Goal: Task Accomplishment & Management: Manage account settings

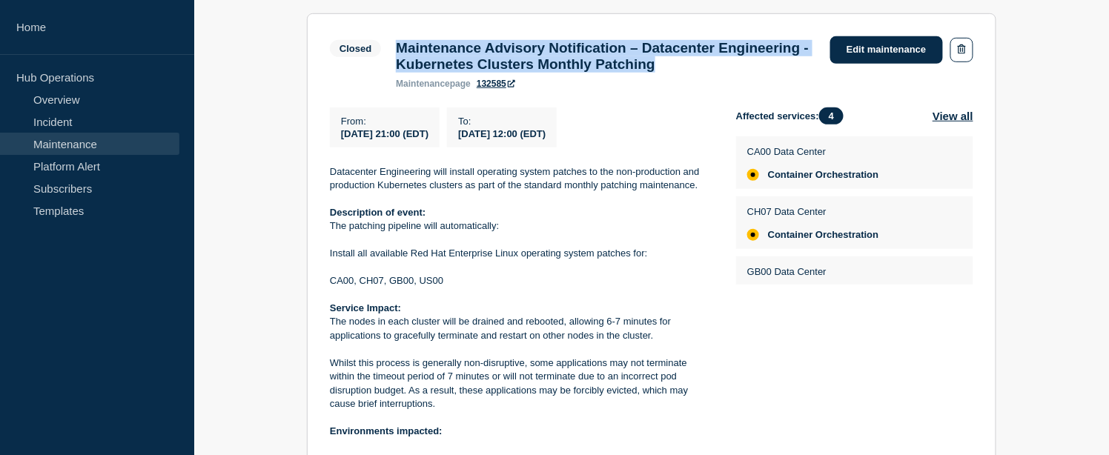
scroll to position [282, 0]
click at [85, 116] on link "Incident" at bounding box center [89, 121] width 179 height 22
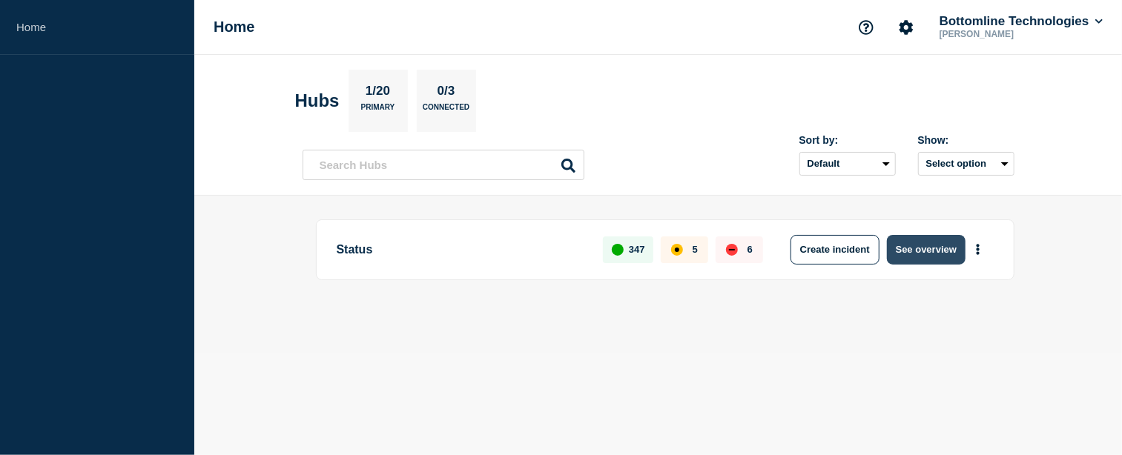
click at [921, 256] on button "See overview" at bounding box center [926, 250] width 79 height 30
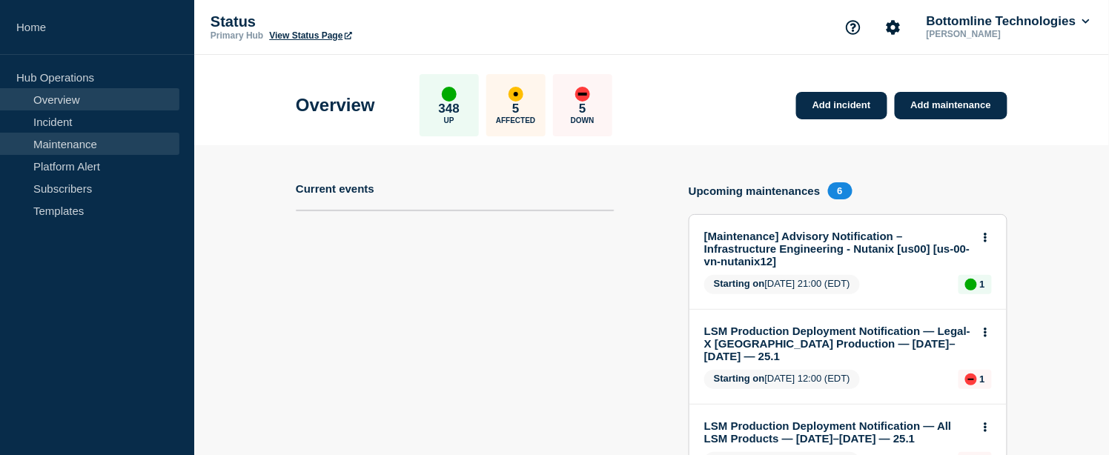
click at [47, 143] on link "Maintenance" at bounding box center [89, 144] width 179 height 22
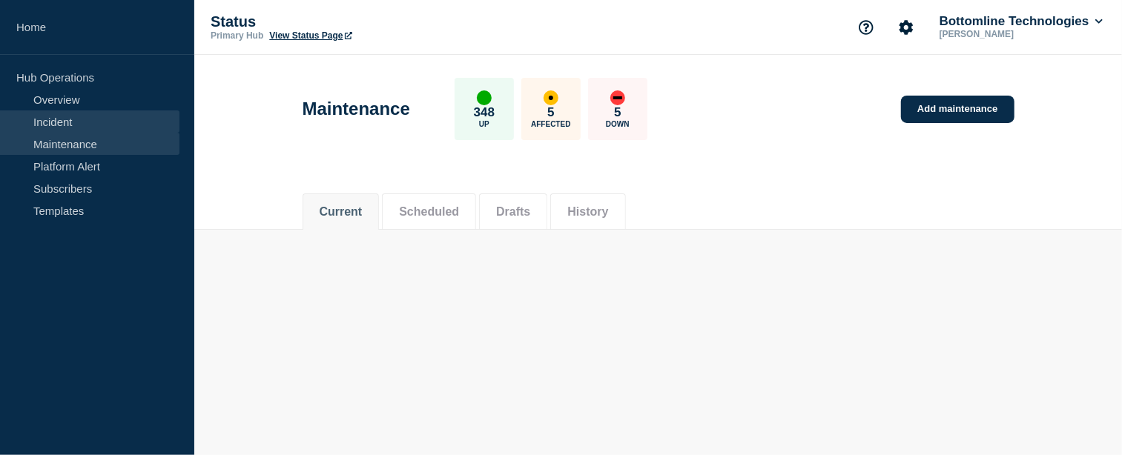
click at [53, 127] on link "Incident" at bounding box center [89, 121] width 179 height 22
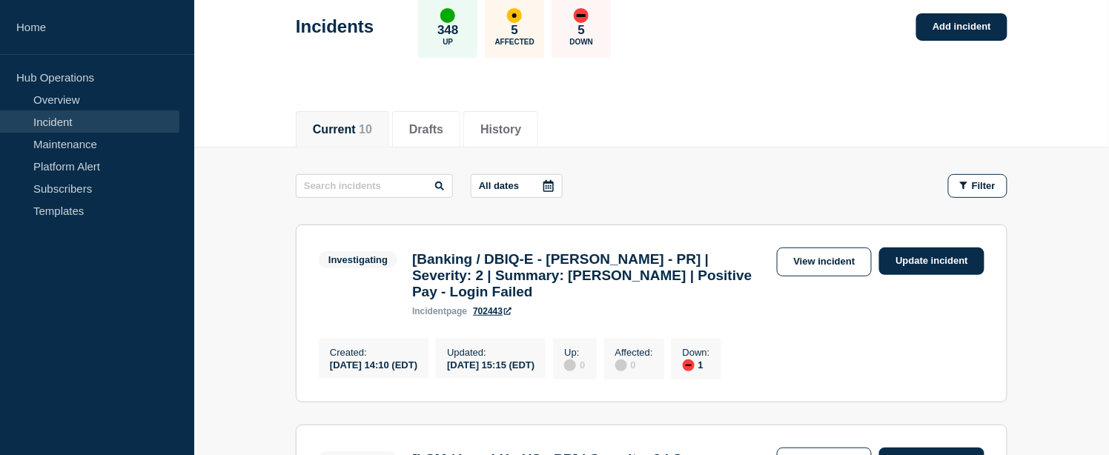
scroll to position [247, 0]
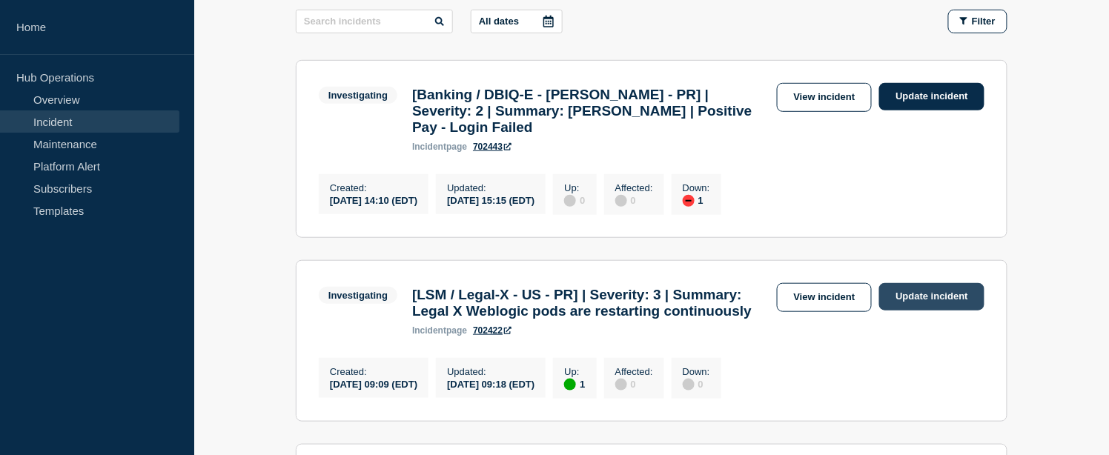
click at [925, 308] on link "Update incident" at bounding box center [931, 296] width 105 height 27
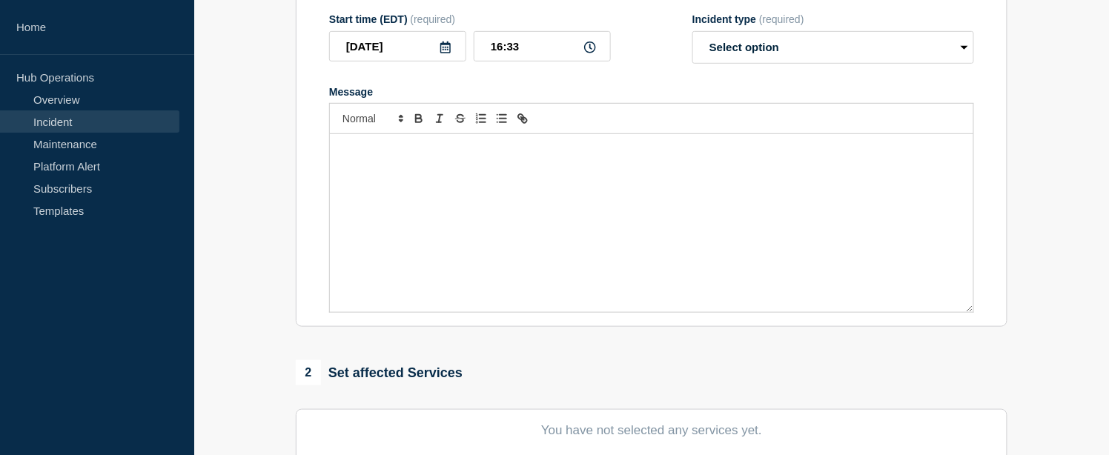
type input "[LSM / Legal-X - US - PR] | Severity: 3 | Summary: Legal X Weblogic pods are re…"
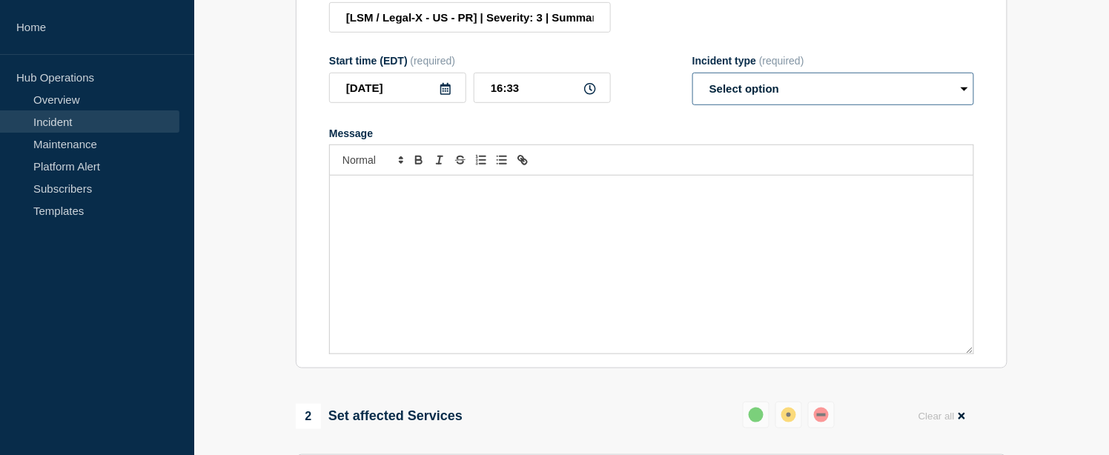
click at [751, 105] on select "Select option Investigating Identified Monitoring Resolved" at bounding box center [833, 89] width 282 height 33
select select "resolved"
click at [692, 85] on select "Select option Investigating Identified Monitoring Resolved" at bounding box center [833, 89] width 282 height 33
click at [420, 234] on div "Message" at bounding box center [651, 265] width 643 height 178
click at [351, 225] on p "Message" at bounding box center [651, 218] width 621 height 13
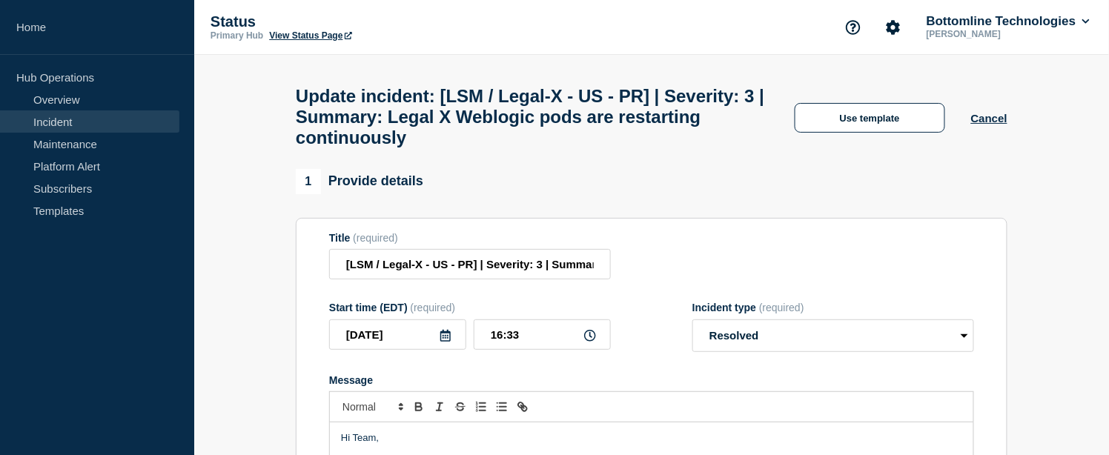
scroll to position [165, 0]
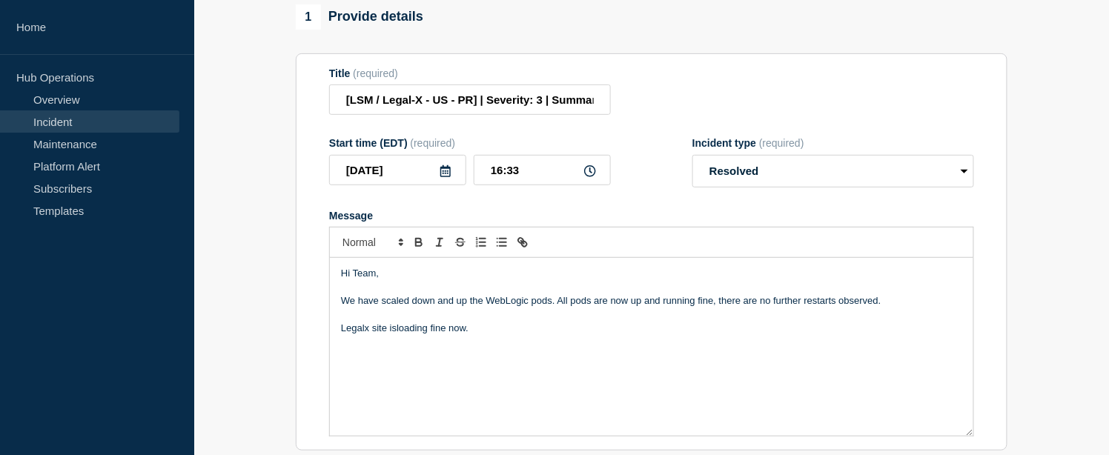
click at [396, 335] on p "Legalx site isloading fine now." at bounding box center [651, 328] width 621 height 13
drag, startPoint x: 398, startPoint y: 341, endPoint x: 469, endPoint y: 340, distance: 71.2
click at [469, 335] on p "Legalx site is loading fine now." at bounding box center [651, 328] width 621 height 13
click at [364, 335] on p "Legalx site is accessible." at bounding box center [651, 328] width 621 height 13
click at [478, 335] on p "Legal-x site is accessible." at bounding box center [651, 328] width 621 height 13
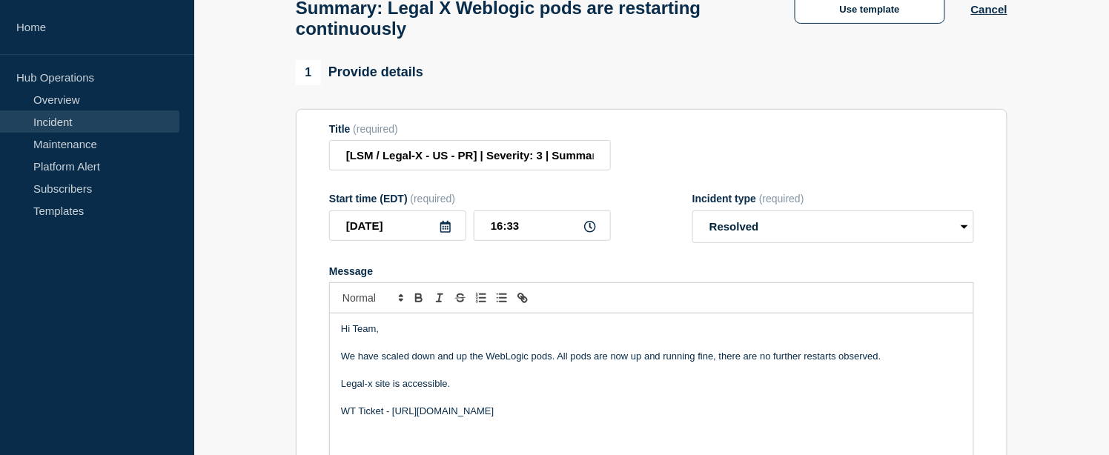
scroll to position [0, 0]
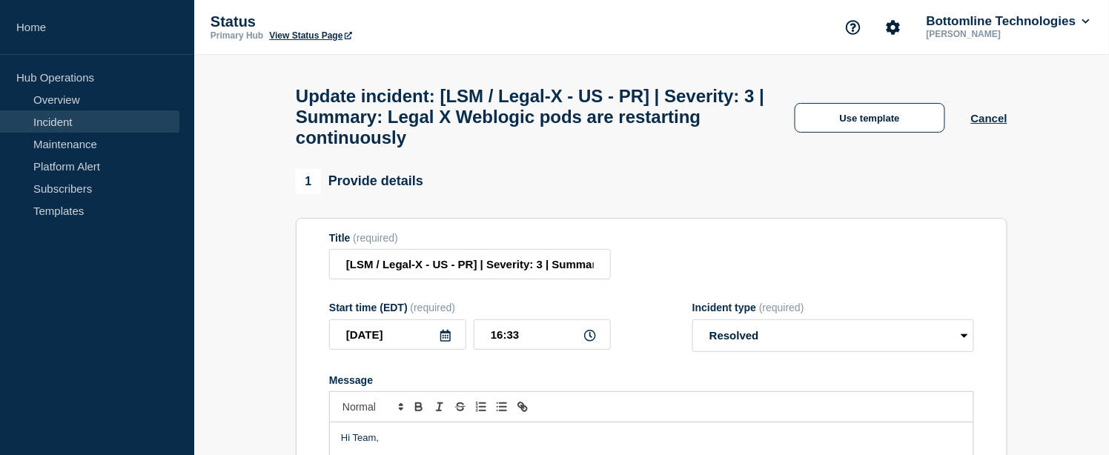
click at [631, 95] on h1 "Update incident: [LSM / Legal-X - US - PR] | Severity: 3 | Summary: Legal X Web…" at bounding box center [532, 117] width 473 height 62
click at [563, 134] on h1 "Update incident: [LSM / Legal-X - US - PR] | Severity: 3 | Summary: Legal X Web…" at bounding box center [532, 117] width 473 height 62
click at [549, 277] on input "[LSM / Legal-X - US - PR] | Severity: 3 | Summary: Legal X Weblogic pods are re…" at bounding box center [470, 264] width 282 height 30
paste input "WT-58202"
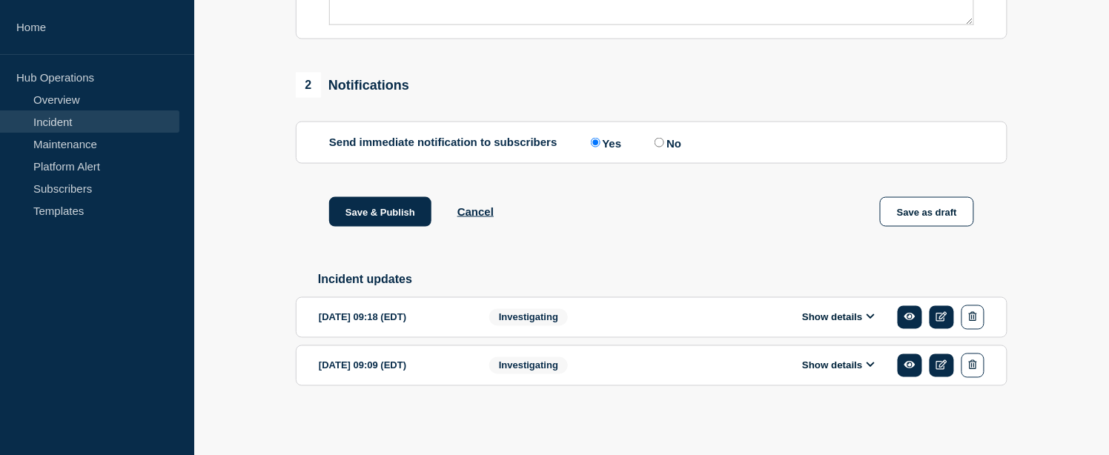
scroll to position [592, 0]
type input "[LSM / Legal-X - US - PR] | Severity: 3 | WT-58202 | Summary: Legal X Weblogic …"
click at [399, 191] on div "1 Provide details Title (required) [LSM / Legal-X - US - PR] | Severity: 3 | WT…" at bounding box center [652, 13] width 729 height 840
click at [391, 211] on button "Save & Publish" at bounding box center [380, 212] width 102 height 30
